Goal: Transaction & Acquisition: Purchase product/service

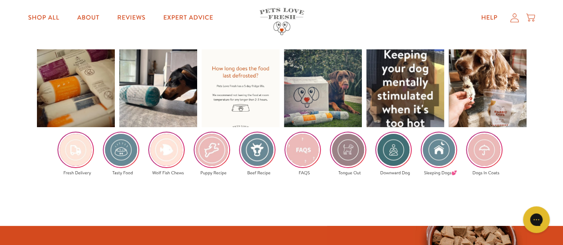
scroll to position [1318, 0]
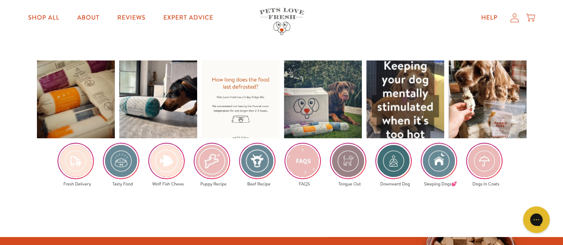
click at [215, 166] on img at bounding box center [211, 161] width 35 height 35
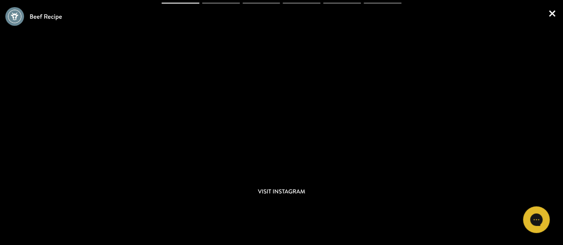
scroll to position [1104, 0]
click at [558, 9] on link "×" at bounding box center [551, 13] width 11 height 26
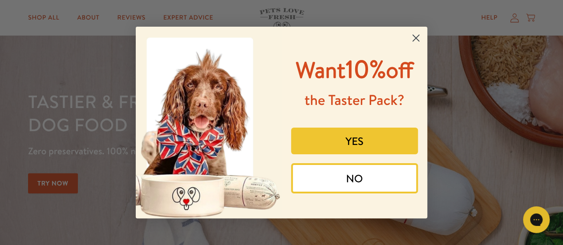
scroll to position [56, 0]
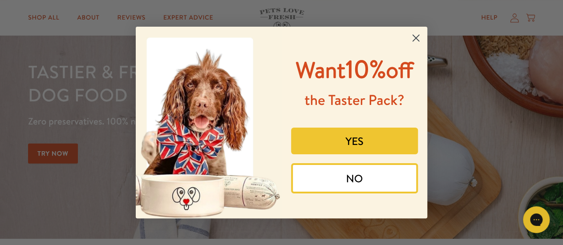
click at [420, 36] on circle "Close dialog" at bounding box center [415, 38] width 15 height 15
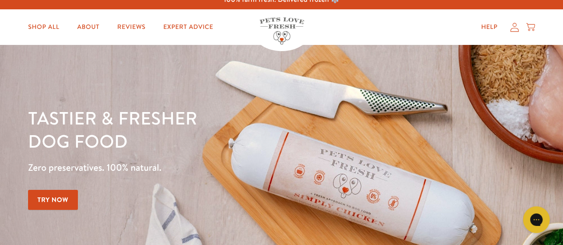
scroll to position [0, 0]
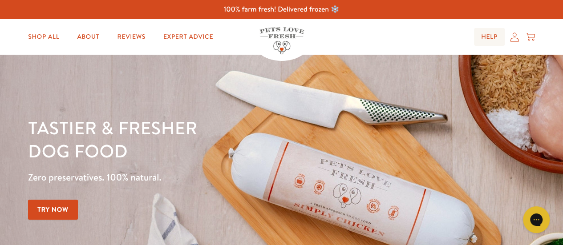
click at [488, 36] on link "Help" at bounding box center [489, 37] width 31 height 18
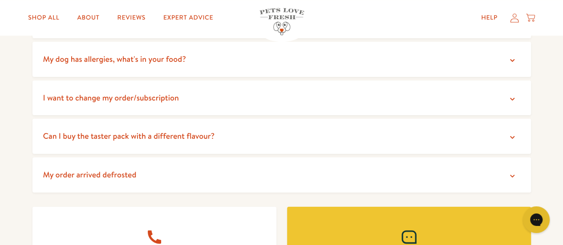
scroll to position [230, 0]
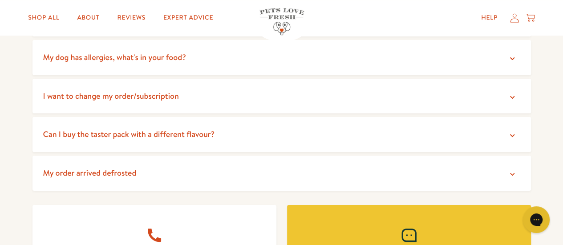
click at [516, 136] on summary "Can I buy the taster pack with a different flavour?" at bounding box center [281, 134] width 498 height 35
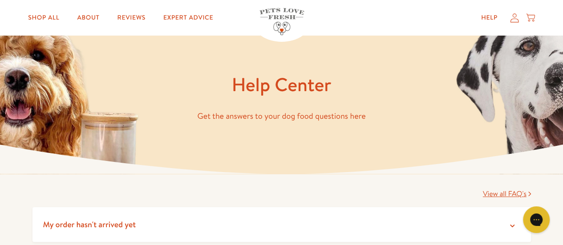
scroll to position [0, 0]
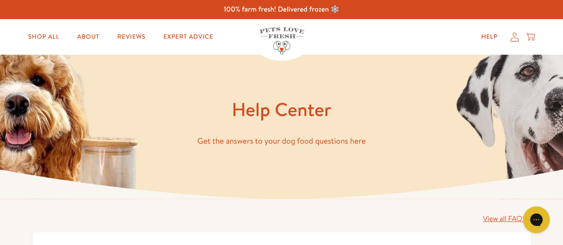
click at [512, 36] on icon at bounding box center [514, 36] width 9 height 9
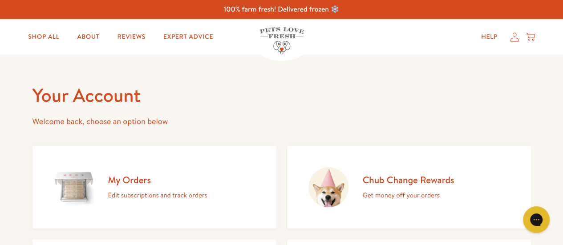
click at [472, 110] on div "Your Account Welcome back, choose an option below My Orders Edit subscriptions …" at bounding box center [281, 222] width 498 height 279
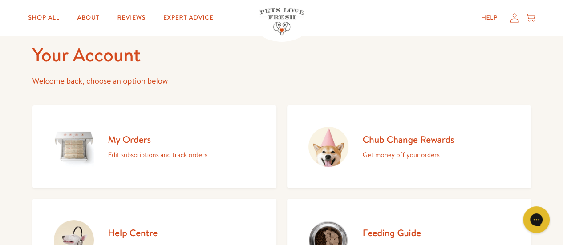
scroll to position [42, 0]
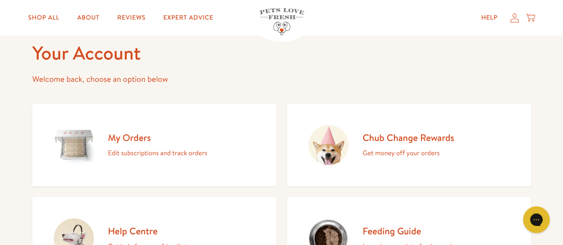
click at [132, 144] on div "My Orders Edit subscriptions and track orders" at bounding box center [157, 145] width 99 height 27
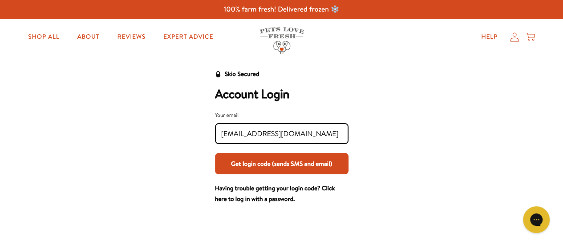
type input "[EMAIL_ADDRESS][DOMAIN_NAME]"
click at [273, 168] on button "Get login code (sends SMS and email)" at bounding box center [281, 163] width 133 height 21
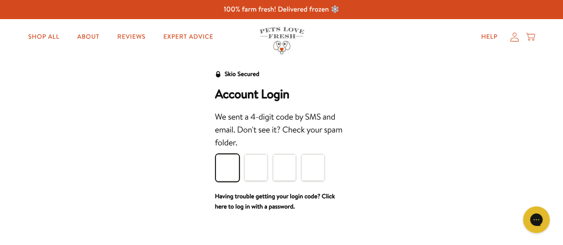
type input "4"
type input "5"
type input "6"
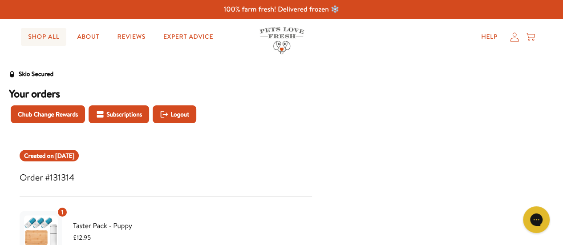
click at [44, 37] on link "Shop All" at bounding box center [43, 37] width 45 height 18
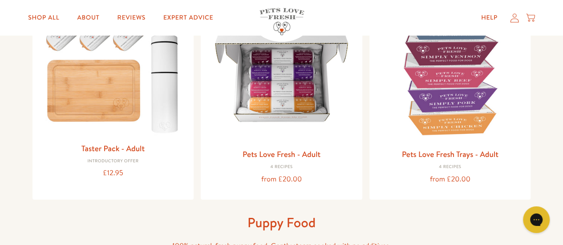
scroll to position [152, 0]
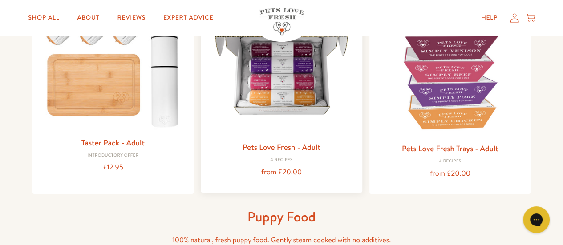
click at [287, 152] on link "Pets Love Fresh - Adult" at bounding box center [281, 146] width 78 height 11
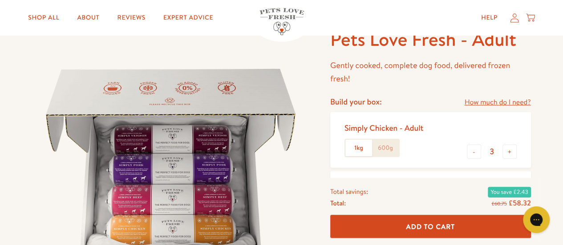
scroll to position [62, 0]
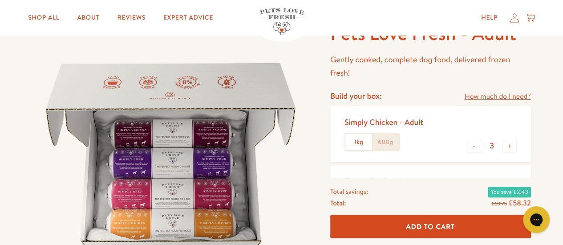
click at [385, 144] on label "600g" at bounding box center [385, 142] width 27 height 17
click at [0, 0] on input "600g" at bounding box center [0, 0] width 0 height 0
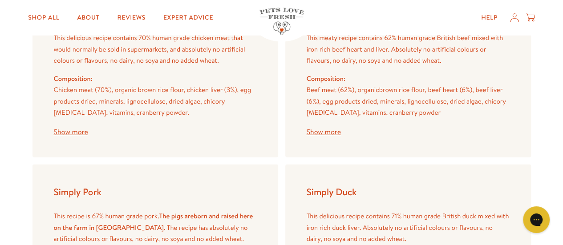
scroll to position [1111, 0]
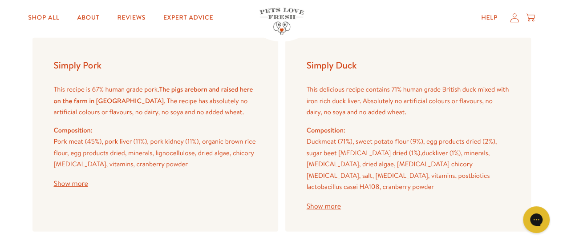
click at [428, 59] on h4 "Simply Duck" at bounding box center [408, 65] width 203 height 12
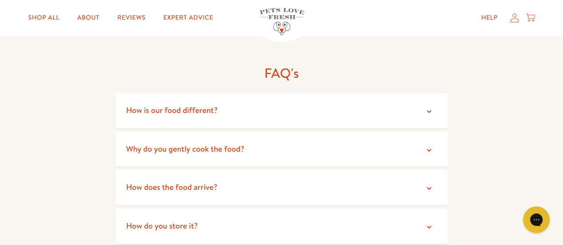
scroll to position [1484, 0]
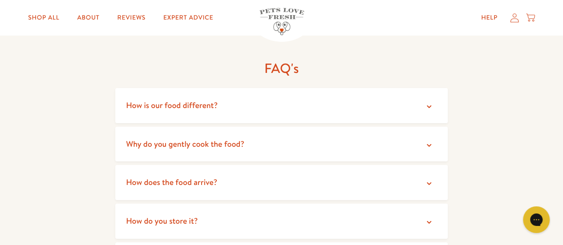
click at [432, 90] on summary "How is our food different?" at bounding box center [281, 105] width 332 height 35
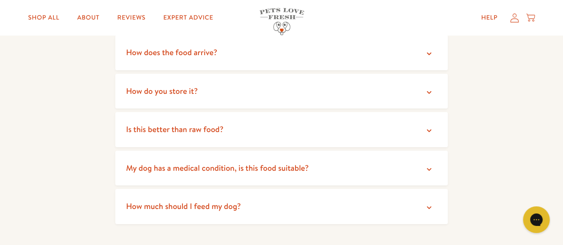
scroll to position [1667, 0]
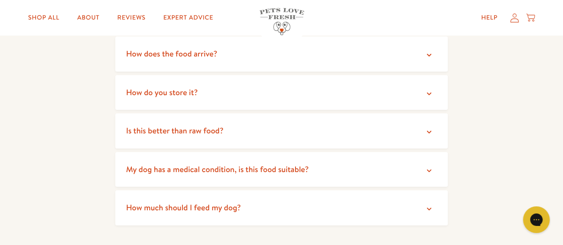
click at [432, 128] on icon at bounding box center [428, 132] width 9 height 9
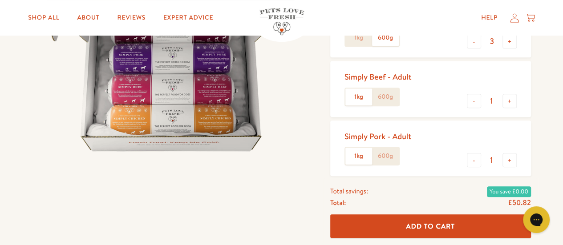
scroll to position [168, 0]
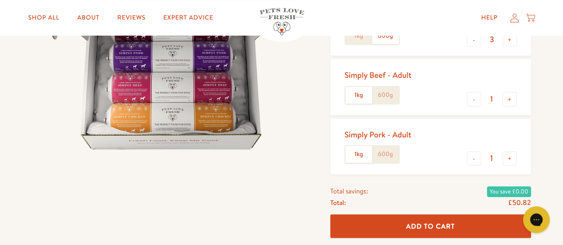
click at [391, 93] on label "600g" at bounding box center [385, 95] width 27 height 17
click at [0, 0] on input "600g" at bounding box center [0, 0] width 0 height 0
click at [516, 100] on button "+" at bounding box center [509, 99] width 14 height 14
click at [476, 98] on button "-" at bounding box center [474, 99] width 14 height 14
type input "1"
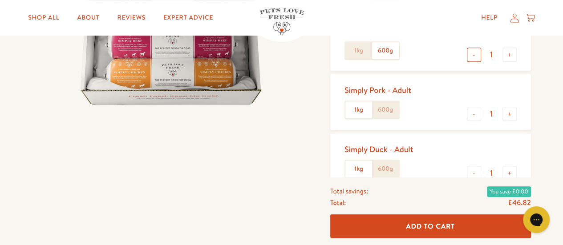
scroll to position [216, 0]
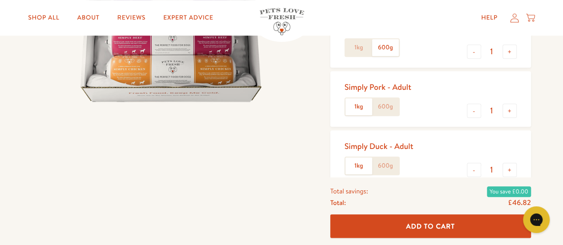
click at [387, 105] on label "600g" at bounding box center [385, 106] width 27 height 17
click at [0, 0] on input "600g" at bounding box center [0, 0] width 0 height 0
click at [509, 109] on button "+" at bounding box center [509, 111] width 14 height 14
click at [477, 109] on button "-" at bounding box center [474, 111] width 14 height 14
type input "1"
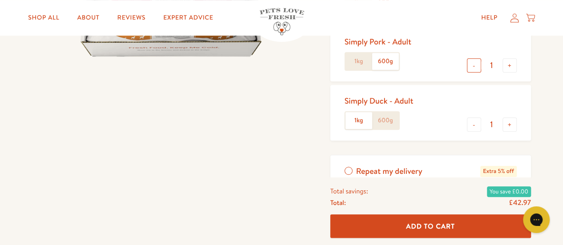
scroll to position [262, 0]
click at [385, 118] on label "600g" at bounding box center [385, 119] width 27 height 17
click at [0, 0] on input "600g" at bounding box center [0, 0] width 0 height 0
click at [426, 9] on div "Help My account Cart" at bounding box center [423, 18] width 224 height 18
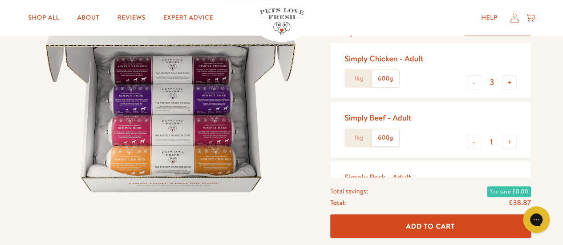
scroll to position [124, 0]
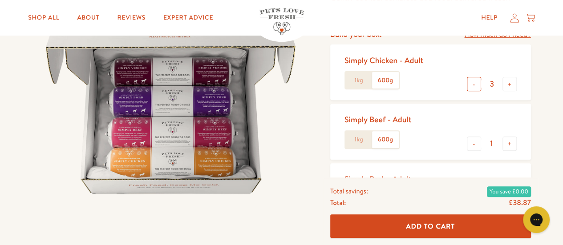
click at [476, 86] on button "-" at bounding box center [474, 84] width 14 height 14
click at [475, 84] on button "-" at bounding box center [474, 84] width 14 height 14
type input "1"
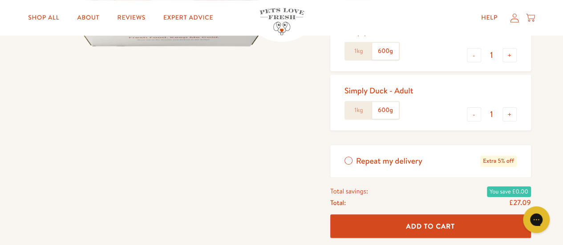
scroll to position [271, 0]
click at [360, 107] on label "1kg" at bounding box center [358, 110] width 27 height 17
click at [0, 0] on input "1kg" at bounding box center [0, 0] width 0 height 0
click at [385, 106] on label "600g" at bounding box center [385, 110] width 27 height 17
click at [0, 0] on input "600g" at bounding box center [0, 0] width 0 height 0
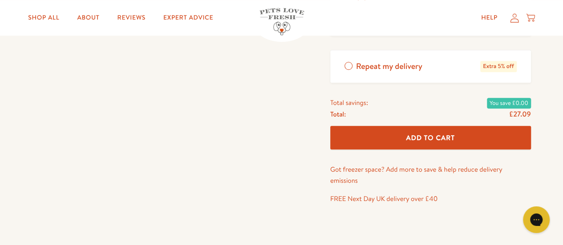
scroll to position [367, 0]
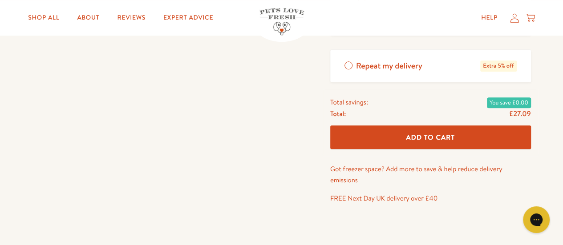
click at [440, 137] on span "Add To Cart" at bounding box center [430, 137] width 49 height 9
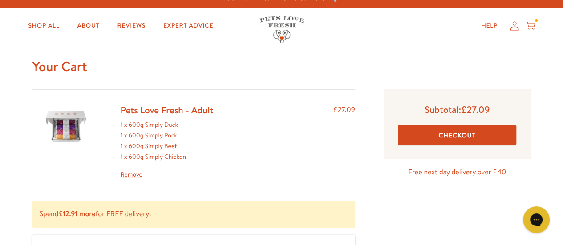
scroll to position [28, 0]
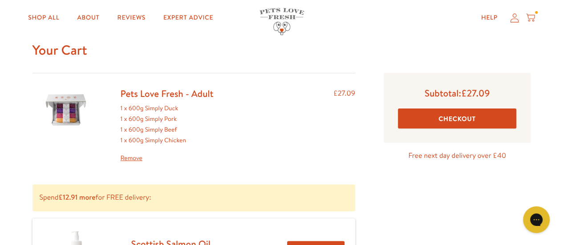
click at [461, 119] on button "Checkout" at bounding box center [457, 119] width 119 height 20
